Goal: Task Accomplishment & Management: Use online tool/utility

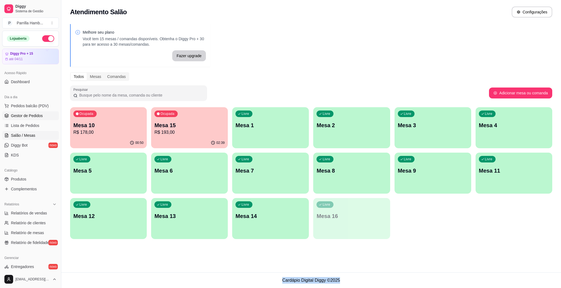
click at [35, 112] on link "Gestor de Pedidos" at bounding box center [30, 115] width 57 height 9
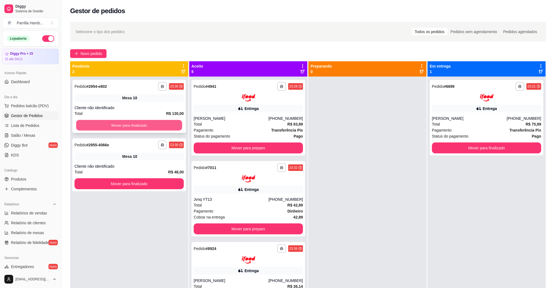
click at [151, 120] on div "Mover para finalizado" at bounding box center [129, 125] width 109 height 11
click at [144, 127] on button "Mover para finalizado" at bounding box center [129, 125] width 106 height 11
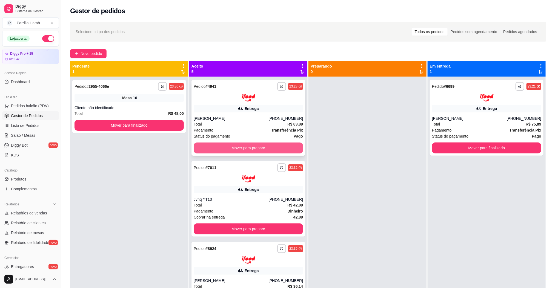
click at [228, 151] on button "Mover para preparo" at bounding box center [248, 148] width 109 height 11
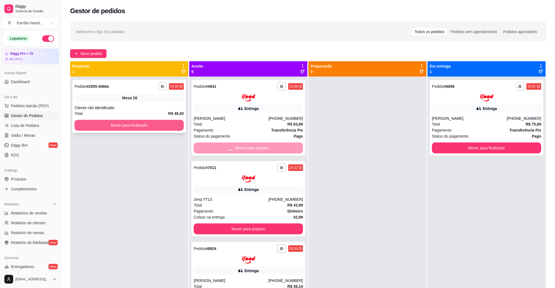
click at [147, 126] on button "Mover para finalizado" at bounding box center [129, 125] width 109 height 11
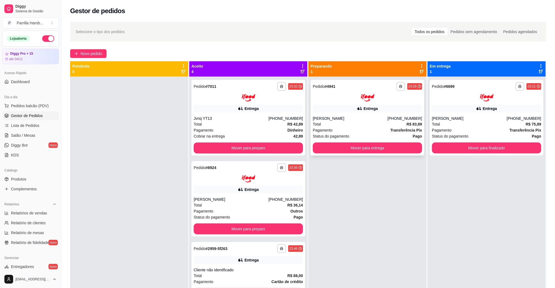
click at [331, 141] on div "**********" at bounding box center [368, 118] width 114 height 76
click at [207, 148] on button "Mover para preparo" at bounding box center [248, 148] width 106 height 11
click at [389, 155] on div "**********" at bounding box center [368, 118] width 114 height 76
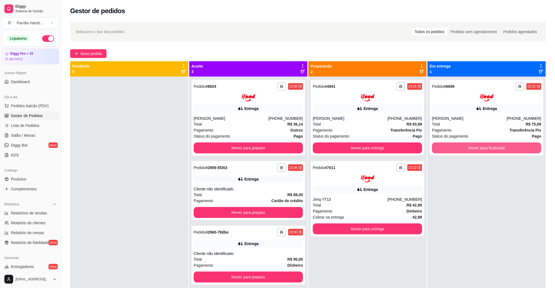
click at [477, 150] on button "Mover para finalizado" at bounding box center [486, 148] width 109 height 11
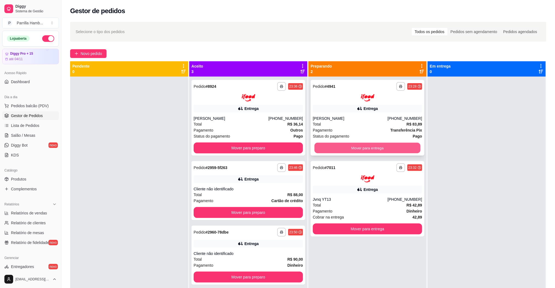
click at [382, 150] on button "Mover para entrega" at bounding box center [367, 148] width 106 height 11
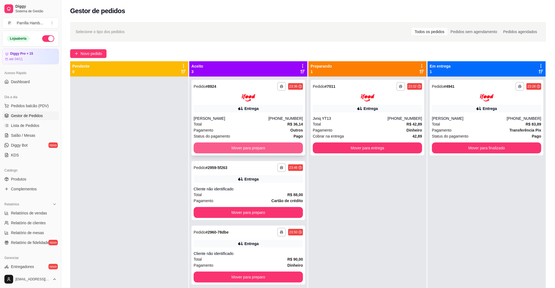
click at [261, 145] on button "Mover para preparo" at bounding box center [248, 148] width 109 height 11
click at [397, 155] on div "**********" at bounding box center [368, 118] width 114 height 76
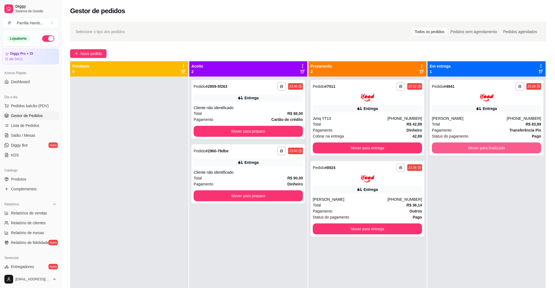
click at [455, 151] on button "Mover para finalizado" at bounding box center [486, 148] width 109 height 11
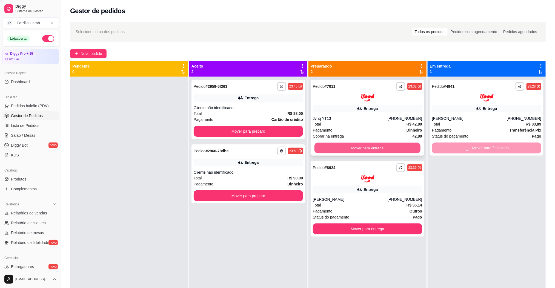
click at [382, 144] on button "Mover para entrega" at bounding box center [367, 148] width 106 height 11
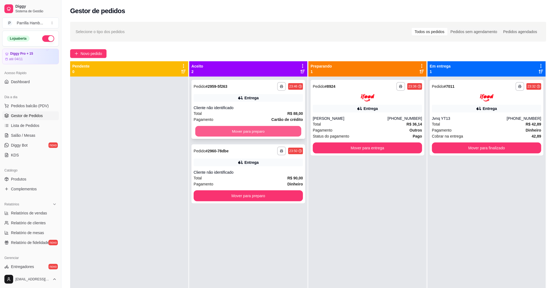
click at [269, 128] on button "Mover para preparo" at bounding box center [248, 131] width 106 height 11
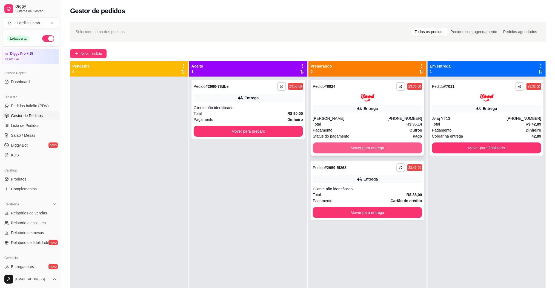
click at [369, 149] on button "Mover para entrega" at bounding box center [367, 148] width 109 height 11
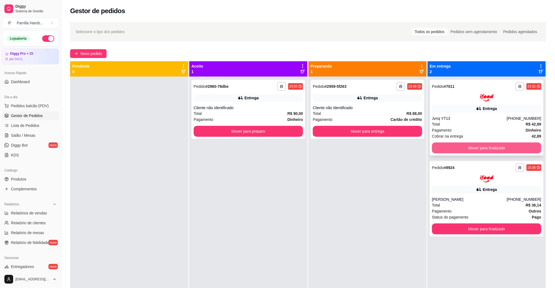
click at [483, 148] on button "Mover para finalizado" at bounding box center [486, 148] width 109 height 11
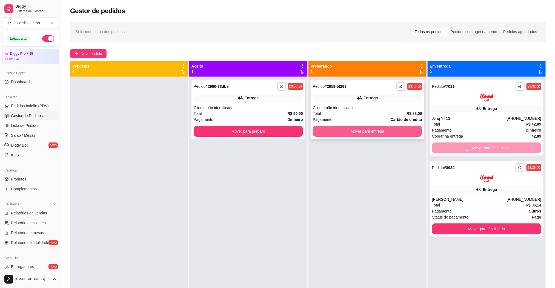
click at [393, 131] on button "Mover para entrega" at bounding box center [367, 131] width 109 height 11
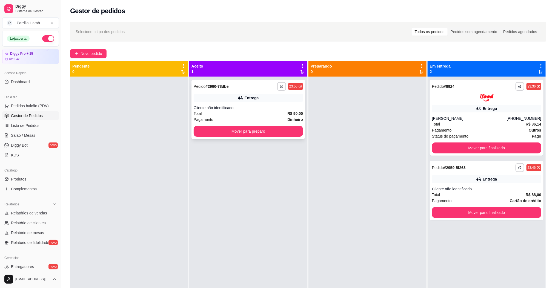
click at [294, 131] on button "Mover para preparo" at bounding box center [248, 131] width 109 height 11
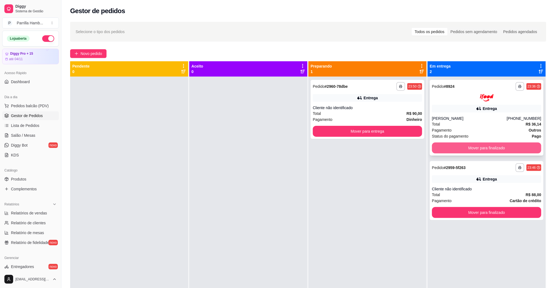
click at [439, 147] on button "Mover para finalizado" at bounding box center [486, 148] width 109 height 11
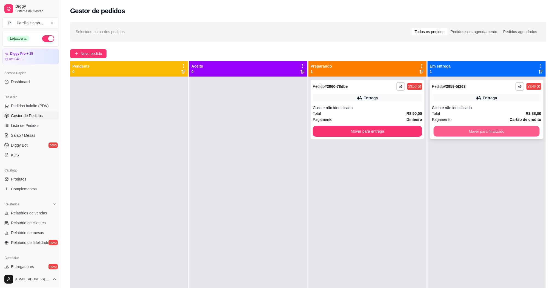
click at [444, 133] on button "Mover para finalizado" at bounding box center [487, 131] width 106 height 11
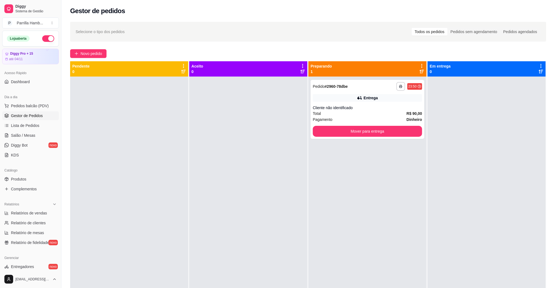
click at [377, 141] on div "**********" at bounding box center [367, 221] width 118 height 288
click at [382, 138] on div "**********" at bounding box center [368, 109] width 114 height 59
click at [391, 131] on button "Mover para entrega" at bounding box center [367, 131] width 106 height 11
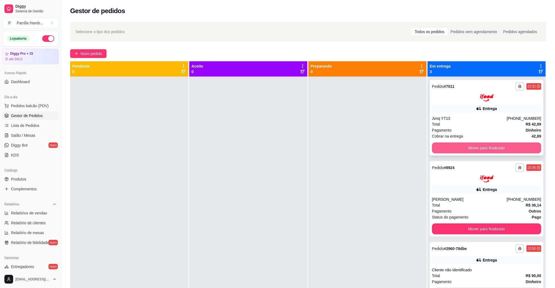
click at [452, 152] on button "Mover para finalizado" at bounding box center [486, 148] width 109 height 11
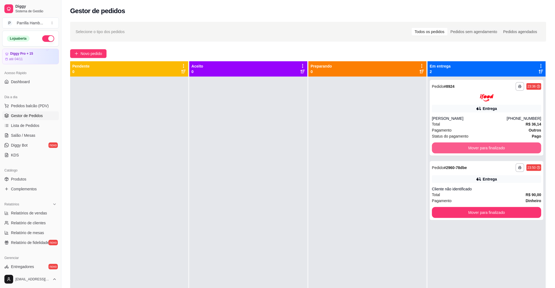
click at [452, 152] on div "**********" at bounding box center [487, 221] width 118 height 288
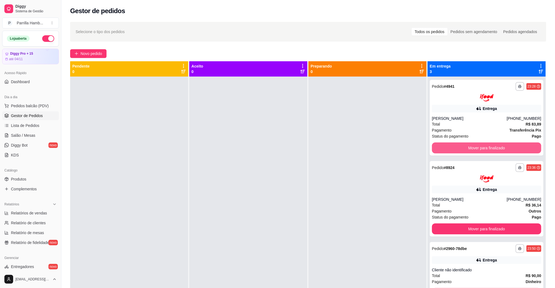
click at [452, 152] on button "Mover para finalizado" at bounding box center [486, 148] width 109 height 11
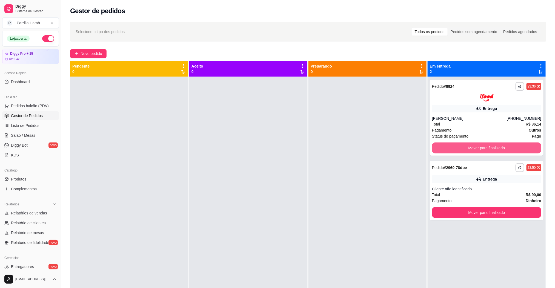
click at [452, 152] on button "Mover para finalizado" at bounding box center [486, 148] width 109 height 11
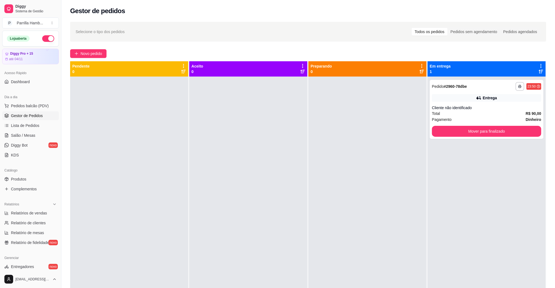
click at [452, 152] on div "**********" at bounding box center [487, 221] width 118 height 288
click at [479, 127] on button "Mover para finalizado" at bounding box center [487, 131] width 106 height 11
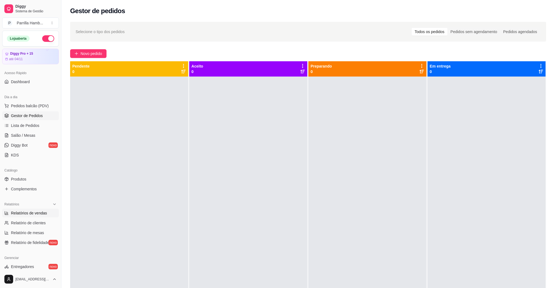
click at [32, 212] on span "Relatórios de vendas" at bounding box center [29, 213] width 36 height 5
select select "ALL"
select select "0"
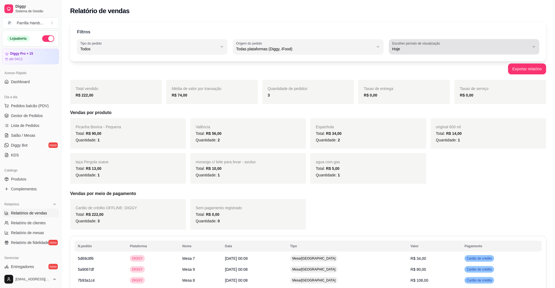
click at [468, 53] on button "Escolher período de visualização Hoje" at bounding box center [464, 46] width 150 height 15
click at [436, 74] on span "Ontem" at bounding box center [461, 70] width 131 height 5
type input "1"
select select "1"
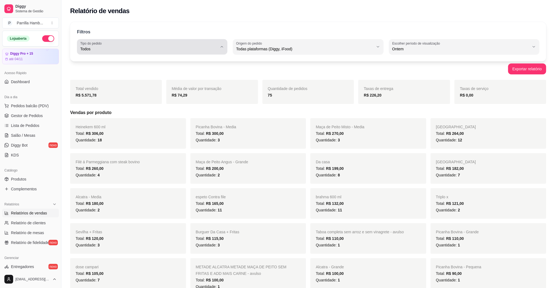
click at [172, 47] on span "Todos" at bounding box center [148, 48] width 137 height 5
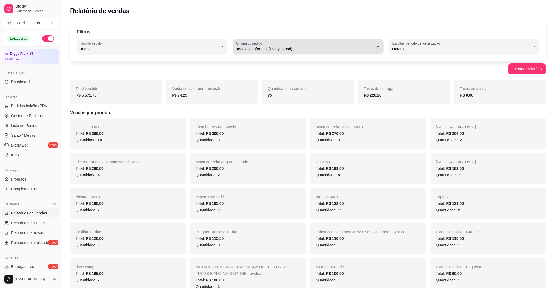
click at [300, 49] on span "Todas plataformas (Diggy, iFood)" at bounding box center [304, 48] width 137 height 5
click at [267, 71] on span "Diggy" at bounding box center [305, 70] width 131 height 5
type input "DIGGY"
select select "DIGGY"
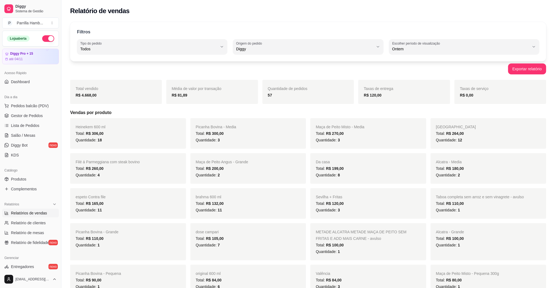
click at [161, 119] on div "Heinekem 600 ml Total: R$ 306,00 Quantidade: 18" at bounding box center [128, 133] width 116 height 31
click at [18, 136] on span "Salão / Mesas" at bounding box center [23, 135] width 24 height 5
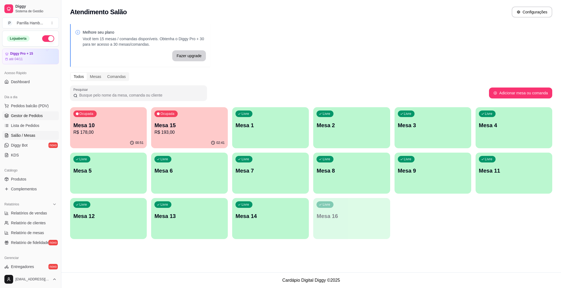
click at [27, 114] on span "Gestor de Pedidos" at bounding box center [27, 115] width 32 height 5
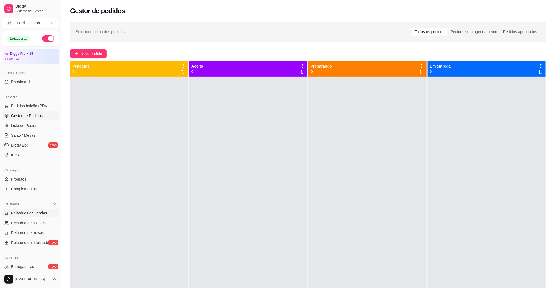
click at [42, 210] on link "Relatórios de vendas" at bounding box center [30, 213] width 57 height 9
select select "ALL"
select select "0"
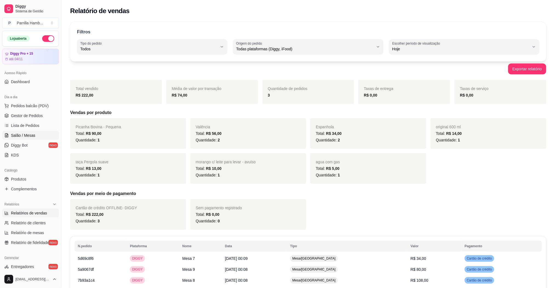
click at [36, 136] on link "Salão / Mesas" at bounding box center [30, 135] width 57 height 9
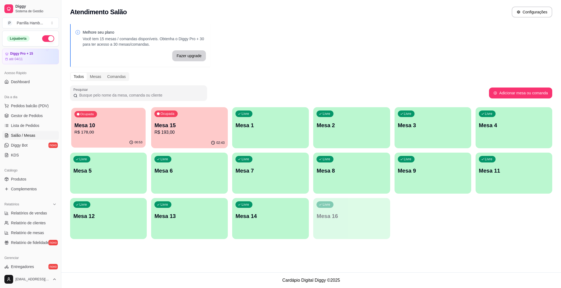
click at [98, 129] on p "R$ 178,00" at bounding box center [109, 132] width 68 height 6
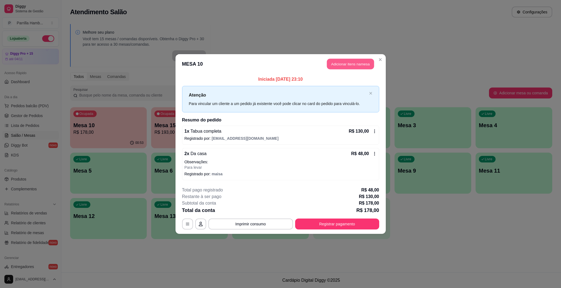
click at [350, 67] on button "Adicionar itens na mesa" at bounding box center [350, 64] width 47 height 11
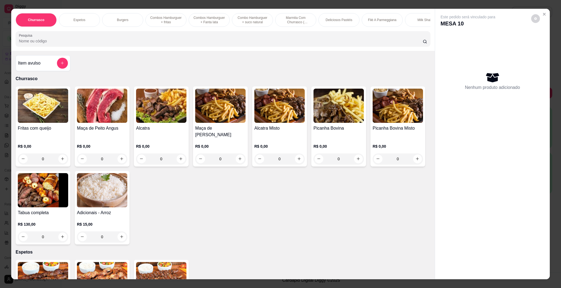
drag, startPoint x: 225, startPoint y: 59, endPoint x: 224, endPoint y: 53, distance: 5.5
click at [225, 58] on div "Item avulso Churrasco Fritas com queijo R$ 0,00 0 Maça de Peito Angus R$ 0,00 0…" at bounding box center [223, 165] width 424 height 229
click at [222, 44] on input "Pesquisa" at bounding box center [221, 40] width 404 height 5
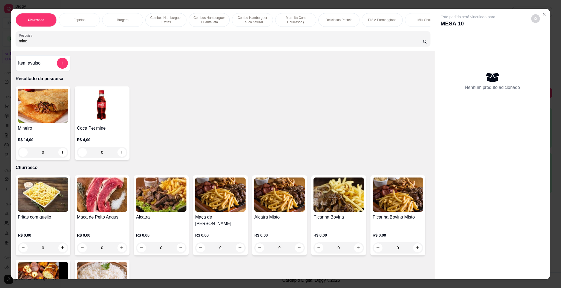
type input "mine"
click at [84, 118] on img at bounding box center [102, 106] width 50 height 34
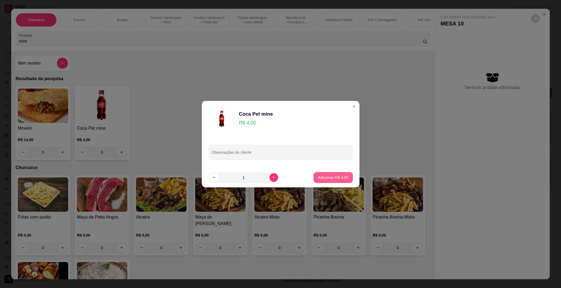
click at [314, 181] on button "Adicionar R$ 4,00" at bounding box center [333, 177] width 39 height 11
type input "1"
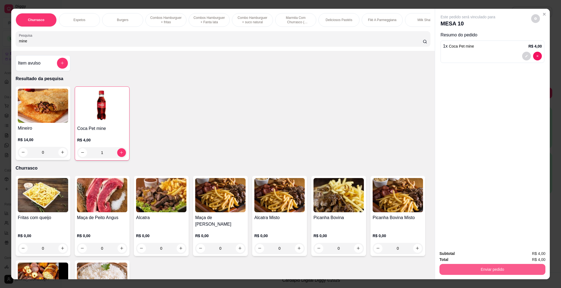
click at [474, 269] on button "Enviar pedido" at bounding box center [493, 269] width 106 height 11
click at [525, 256] on button "Enviar pedido" at bounding box center [531, 256] width 30 height 10
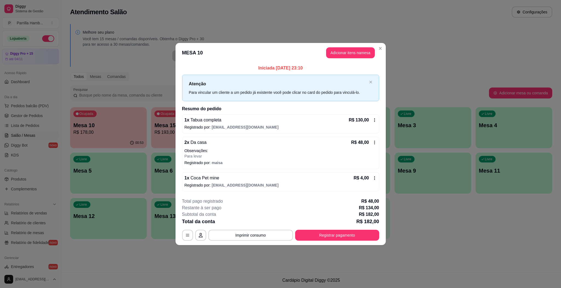
click at [353, 178] on div "1 x Coca Pet mine R$ 4,00" at bounding box center [281, 178] width 192 height 7
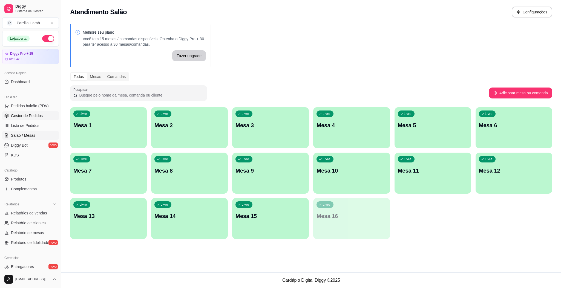
click at [30, 119] on span "Gestor de Pedidos" at bounding box center [27, 115] width 32 height 5
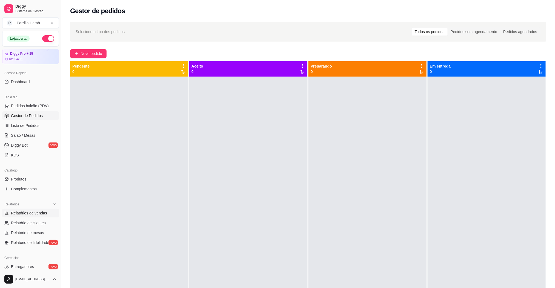
click at [42, 214] on span "Relatórios de vendas" at bounding box center [29, 213] width 36 height 5
select select "ALL"
select select "0"
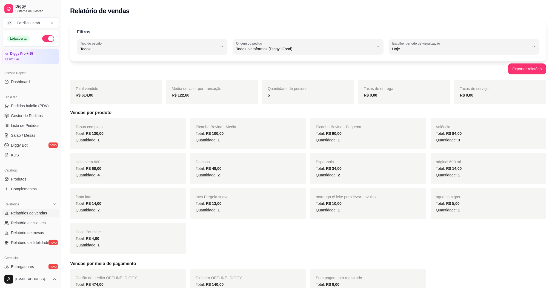
click at [158, 44] on div "Todos" at bounding box center [148, 46] width 137 height 11
click at [137, 77] on li "Retirada" at bounding box center [152, 80] width 140 height 8
type input "PICKUP"
select select "PICKUP"
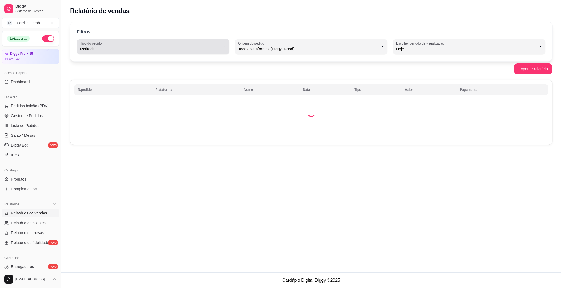
click at [130, 42] on div "Retirada" at bounding box center [149, 46] width 139 height 11
click at [108, 74] on span "Entrega" at bounding box center [150, 70] width 133 height 5
type input "DELIVERY"
select select "DELIVERY"
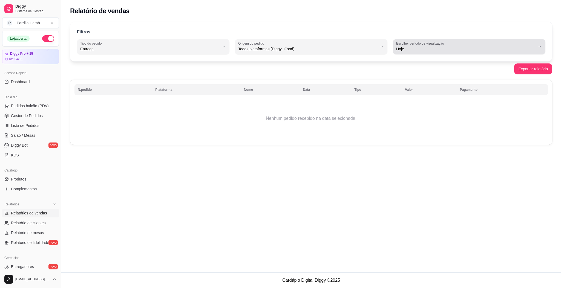
click at [412, 44] on label "Escolher período de visualização" at bounding box center [421, 43] width 50 height 5
click at [421, 73] on span "Ontem" at bounding box center [466, 70] width 133 height 5
type input "1"
select select "1"
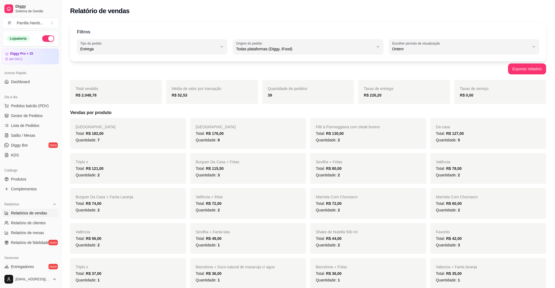
click at [284, 97] on div "39" at bounding box center [308, 95] width 81 height 7
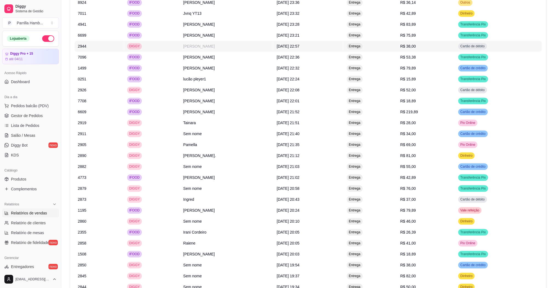
scroll to position [719, 0]
